Goal: Information Seeking & Learning: Learn about a topic

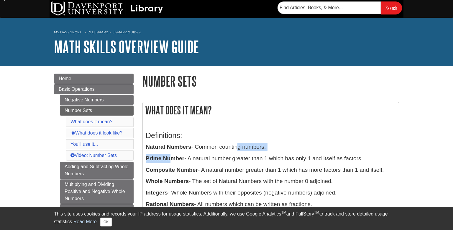
drag, startPoint x: 236, startPoint y: 150, endPoint x: 173, endPoint y: 154, distance: 63.6
click at [173, 154] on div "Definitions: Natural Numbers - Common counting numbers. Prime Number - A natura…" at bounding box center [271, 189] width 250 height 129
click at [173, 154] on p "Prime Number - A natural number greater than 1 which has only 1 and itself as f…" at bounding box center [271, 158] width 250 height 9
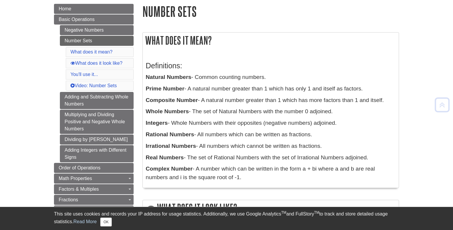
scroll to position [69, 0]
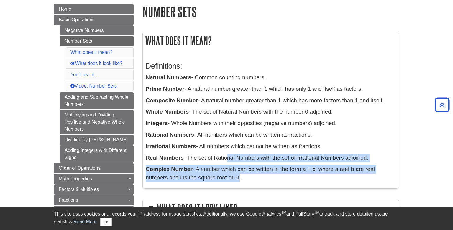
drag, startPoint x: 226, startPoint y: 179, endPoint x: 225, endPoint y: 153, distance: 26.0
click at [225, 153] on div "Definitions: Natural Numbers - Common counting numbers. Prime Number - A natura…" at bounding box center [271, 120] width 250 height 129
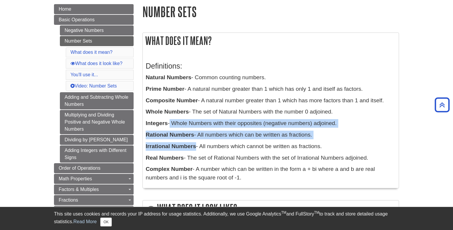
drag, startPoint x: 196, startPoint y: 140, endPoint x: 171, endPoint y: 128, distance: 28.1
click at [171, 128] on div "Definitions: Natural Numbers - Common counting numbers. Prime Number - A natura…" at bounding box center [271, 120] width 250 height 129
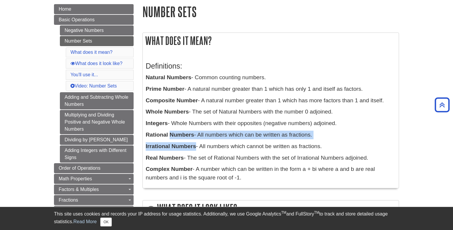
click at [171, 128] on div "Definitions: Natural Numbers - Common counting numbers. Prime Number - A natura…" at bounding box center [271, 120] width 250 height 129
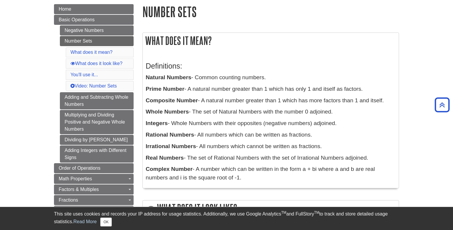
click at [172, 125] on p "Integers - Whole Numbers with their opposites (negative numbers) adjoined." at bounding box center [271, 123] width 250 height 9
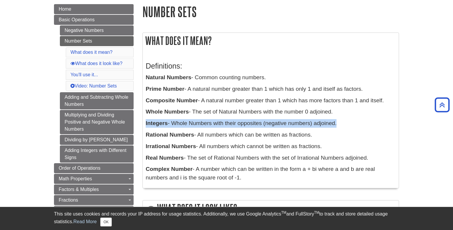
click at [172, 125] on p "Integers - Whole Numbers with their opposites (negative numbers) adjoined." at bounding box center [271, 123] width 250 height 9
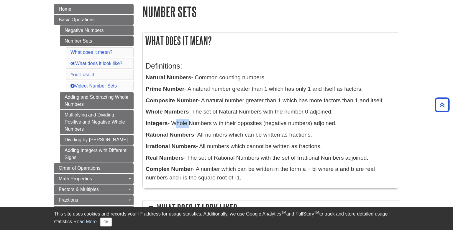
click at [172, 125] on p "Integers - Whole Numbers with their opposites (negative numbers) adjoined." at bounding box center [271, 123] width 250 height 9
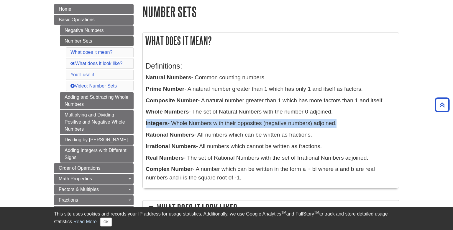
click at [172, 125] on p "Integers - Whole Numbers with their opposites (negative numbers) adjoined." at bounding box center [271, 123] width 250 height 9
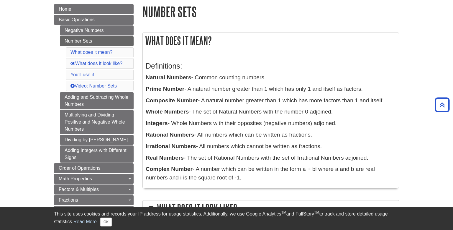
click at [188, 114] on b "Whole Numbers" at bounding box center [167, 111] width 43 height 6
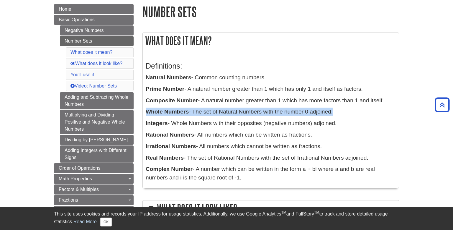
click at [188, 114] on b "Whole Numbers" at bounding box center [167, 111] width 43 height 6
click at [186, 114] on b "Whole Numbers" at bounding box center [167, 111] width 43 height 6
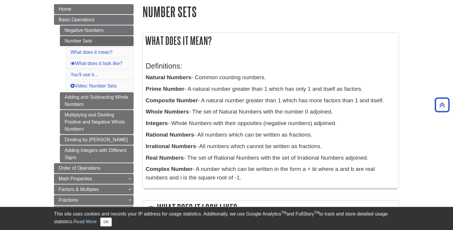
click at [194, 105] on div "Definitions: Natural Numbers - Common counting numbers. Prime Number - A natura…" at bounding box center [271, 120] width 250 height 129
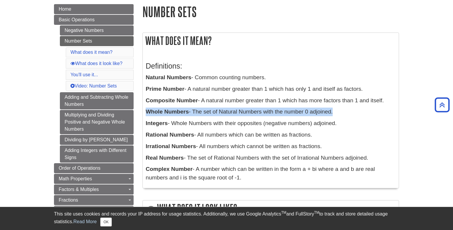
click at [194, 105] on div "Definitions: Natural Numbers - Common counting numbers. Prime Number - A natura…" at bounding box center [271, 120] width 250 height 129
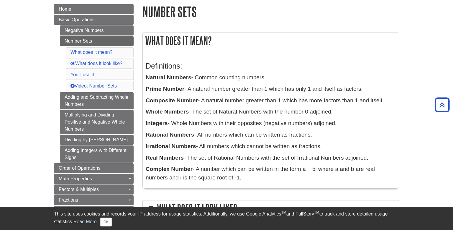
click at [194, 105] on div "Definitions: Natural Numbers - Common counting numbers. Prime Number - A natura…" at bounding box center [271, 120] width 250 height 129
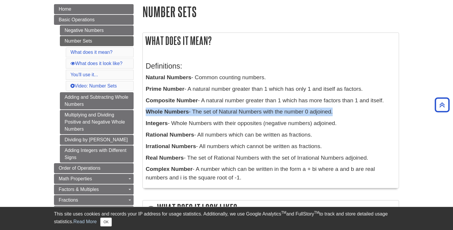
click at [194, 105] on div "Definitions: Natural Numbers - Common counting numbers. Prime Number - A natura…" at bounding box center [271, 120] width 250 height 129
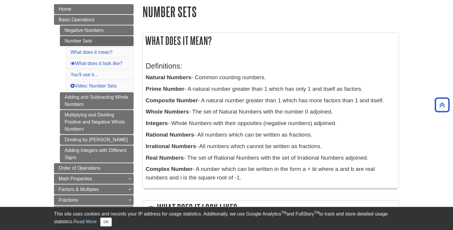
click at [194, 105] on div "Definitions: Natural Numbers - Common counting numbers. Prime Number - A natura…" at bounding box center [271, 120] width 250 height 129
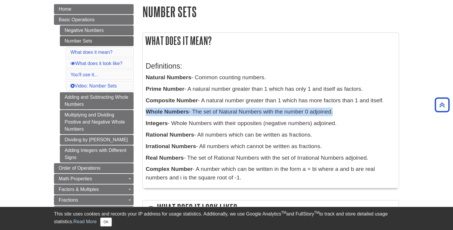
click at [194, 105] on div "Definitions: Natural Numbers - Common counting numbers. Prime Number - A natura…" at bounding box center [271, 120] width 250 height 129
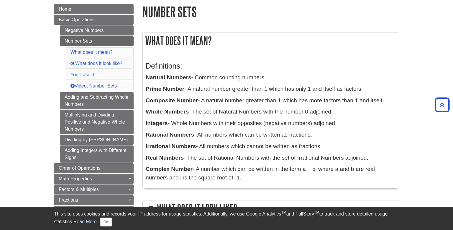
click at [194, 105] on div "Definitions: Natural Numbers - Common counting numbers. Prime Number - A natura…" at bounding box center [271, 120] width 250 height 129
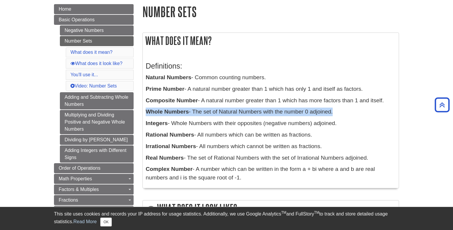
click at [194, 105] on div "Definitions: Natural Numbers - Common counting numbers. Prime Number - A natura…" at bounding box center [271, 120] width 250 height 129
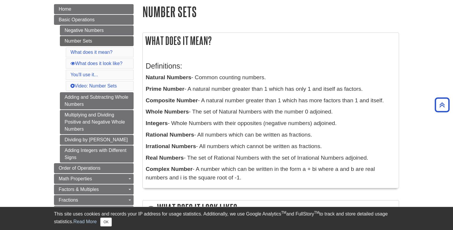
click at [194, 105] on div "Definitions: Natural Numbers - Common counting numbers. Prime Number - A natura…" at bounding box center [271, 120] width 250 height 129
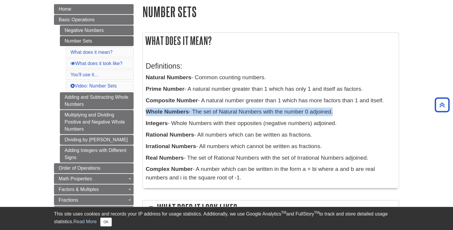
click at [194, 105] on div "Definitions: Natural Numbers - Common counting numbers. Prime Number - A natura…" at bounding box center [271, 120] width 250 height 129
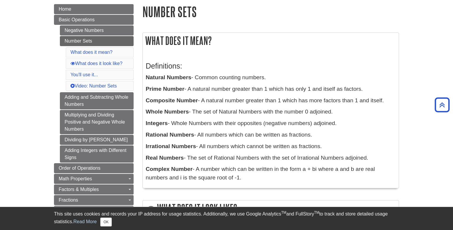
click at [212, 77] on p "Natural Numbers - Common counting numbers." at bounding box center [271, 77] width 250 height 9
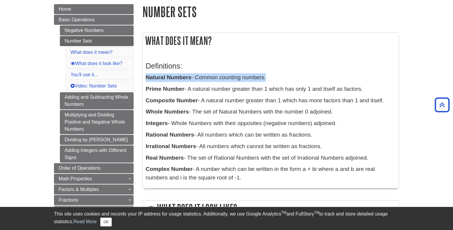
click at [212, 77] on p "Natural Numbers - Common counting numbers." at bounding box center [271, 77] width 250 height 9
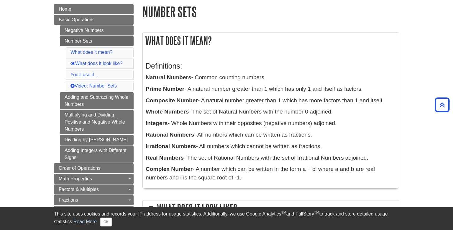
drag, startPoint x: 312, startPoint y: 170, endPoint x: 139, endPoint y: 78, distance: 195.5
drag, startPoint x: 248, startPoint y: 179, endPoint x: 207, endPoint y: 163, distance: 43.5
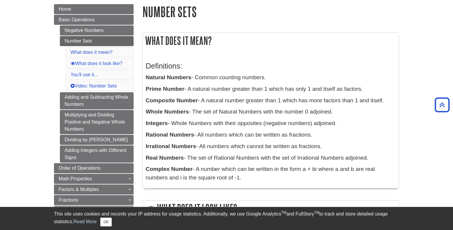
click at [207, 163] on div "Definitions: Natural Numbers - Common counting numbers. Prime Number - A natura…" at bounding box center [271, 120] width 250 height 129
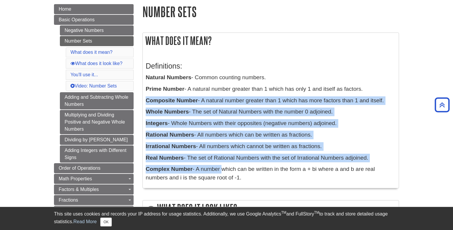
drag, startPoint x: 207, startPoint y: 163, endPoint x: 144, endPoint y: 103, distance: 87.0
click at [144, 103] on div "Definitions: Natural Numbers - Common counting numbers. Prime Number - A natura…" at bounding box center [271, 120] width 256 height 135
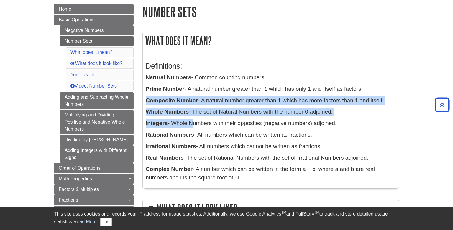
drag, startPoint x: 144, startPoint y: 103, endPoint x: 188, endPoint y: 127, distance: 50.0
click at [188, 127] on div "Definitions: Natural Numbers - Common counting numbers. Prime Number - A natura…" at bounding box center [271, 120] width 256 height 135
click at [188, 127] on p "Integers - Whole Numbers with their opposites (negative numbers) adjoined." at bounding box center [271, 123] width 250 height 9
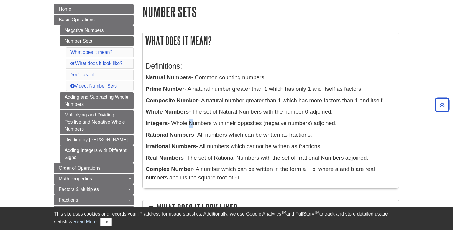
click at [188, 127] on p "Integers - Whole Numbers with their opposites (negative numbers) adjoined." at bounding box center [271, 123] width 250 height 9
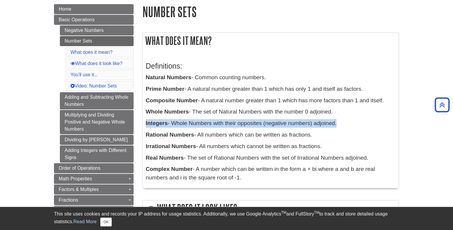
click at [188, 127] on p "Integers - Whole Numbers with their opposites (negative numbers) adjoined." at bounding box center [271, 123] width 250 height 9
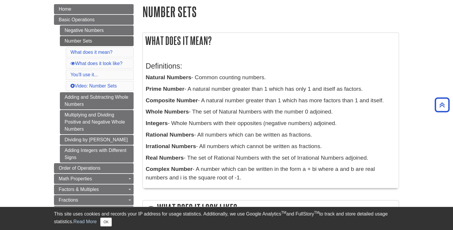
click at [191, 109] on p "Whole Numbers - The set of Natural Numbers with the number 0 adjoined." at bounding box center [271, 111] width 250 height 9
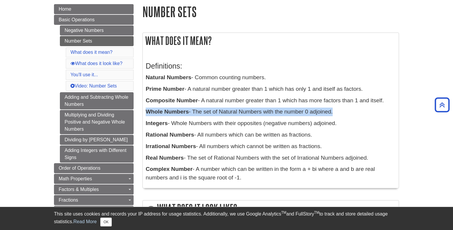
click at [191, 109] on p "Whole Numbers - The set of Natural Numbers with the number 0 adjoined." at bounding box center [271, 111] width 250 height 9
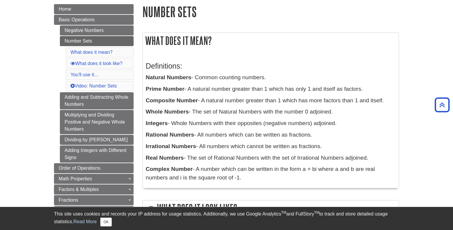
click at [192, 101] on b "Composite Number" at bounding box center [172, 100] width 52 height 6
drag, startPoint x: 192, startPoint y: 101, endPoint x: 379, endPoint y: 106, distance: 187.4
click at [379, 106] on div "Definitions: Natural Numbers - Common counting numbers. Prime Number - A natura…" at bounding box center [271, 120] width 250 height 129
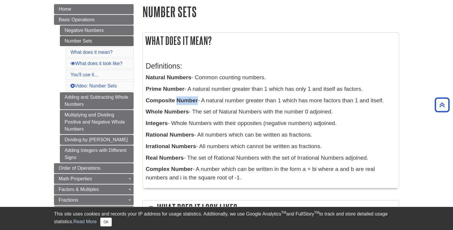
click at [379, 106] on div "Definitions: Natural Numbers - Common counting numbers. Prime Number - A natura…" at bounding box center [271, 120] width 250 height 129
drag, startPoint x: 368, startPoint y: 88, endPoint x: 173, endPoint y: 90, distance: 195.3
click at [173, 90] on p "Prime Number - A natural number greater than 1 which has only 1 and itself as f…" at bounding box center [271, 89] width 250 height 9
click at [173, 90] on b "Prime Number" at bounding box center [165, 89] width 39 height 6
